Goal: Task Accomplishment & Management: Manage account settings

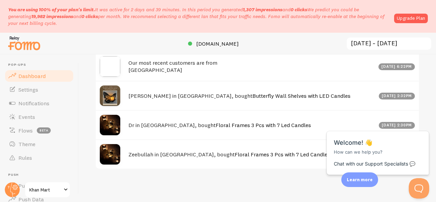
scroll to position [544, 0]
click at [420, 125] on span "Close" at bounding box center [415, 123] width 11 height 5
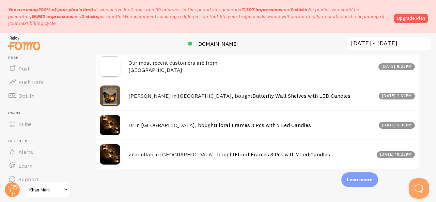
scroll to position [125, 0]
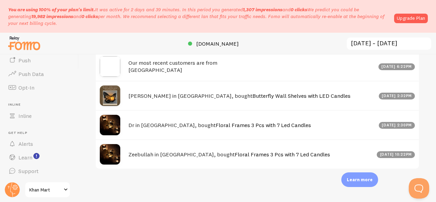
click at [81, 164] on div "let us know how we're doing! i'm fine with Fomo Impressions 1,309 Quantity of n…" at bounding box center [257, 127] width 357 height 147
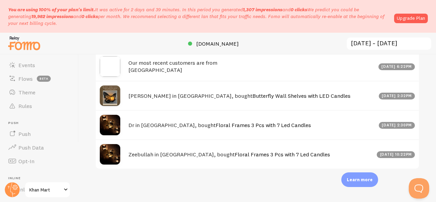
scroll to position [0, 0]
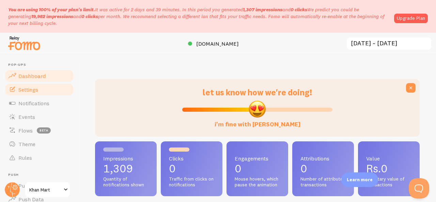
click at [26, 85] on link "Settings" at bounding box center [39, 90] width 70 height 14
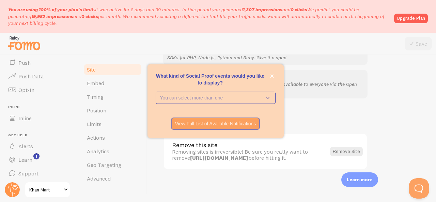
scroll to position [125, 0]
click at [271, 77] on icon "close," at bounding box center [271, 75] width 3 height 3
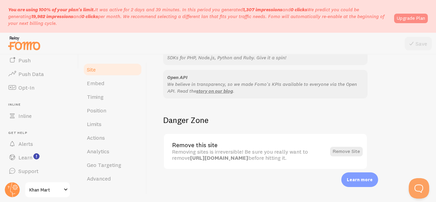
click at [417, 14] on link "Upgrade Plan" at bounding box center [411, 19] width 34 height 10
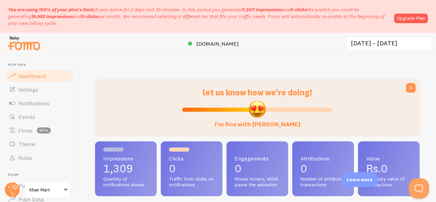
scroll to position [179, 319]
